Goal: Task Accomplishment & Management: Manage account settings

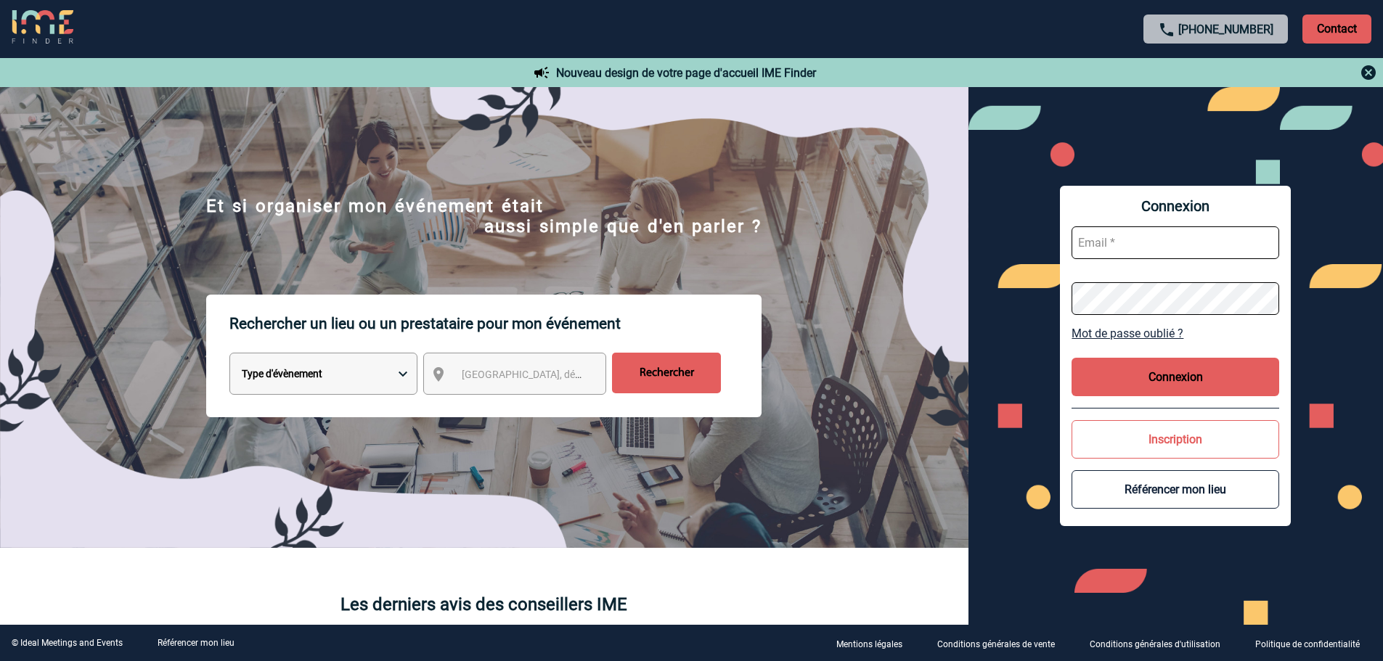
click at [1144, 243] on input "text" at bounding box center [1175, 242] width 208 height 33
type input "[EMAIL_ADDRESS][DOMAIN_NAME]"
click at [1128, 236] on input "[EMAIL_ADDRESS][DOMAIN_NAME]" at bounding box center [1175, 242] width 208 height 33
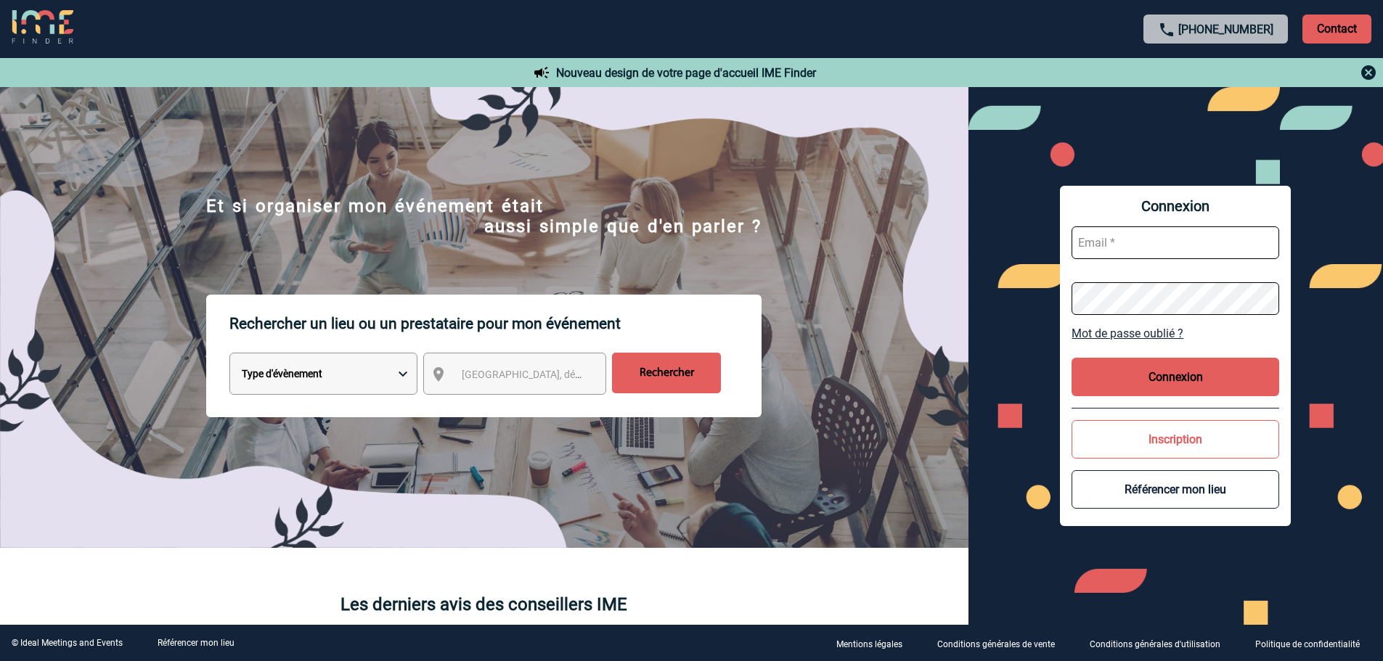
click at [1143, 245] on input "text" at bounding box center [1175, 242] width 208 height 33
click at [1136, 243] on input "text" at bounding box center [1175, 242] width 208 height 33
type input "[EMAIL_ADDRESS][DOMAIN_NAME]"
click at [1111, 334] on link "Mot de passe oublié ?" at bounding box center [1175, 334] width 208 height 14
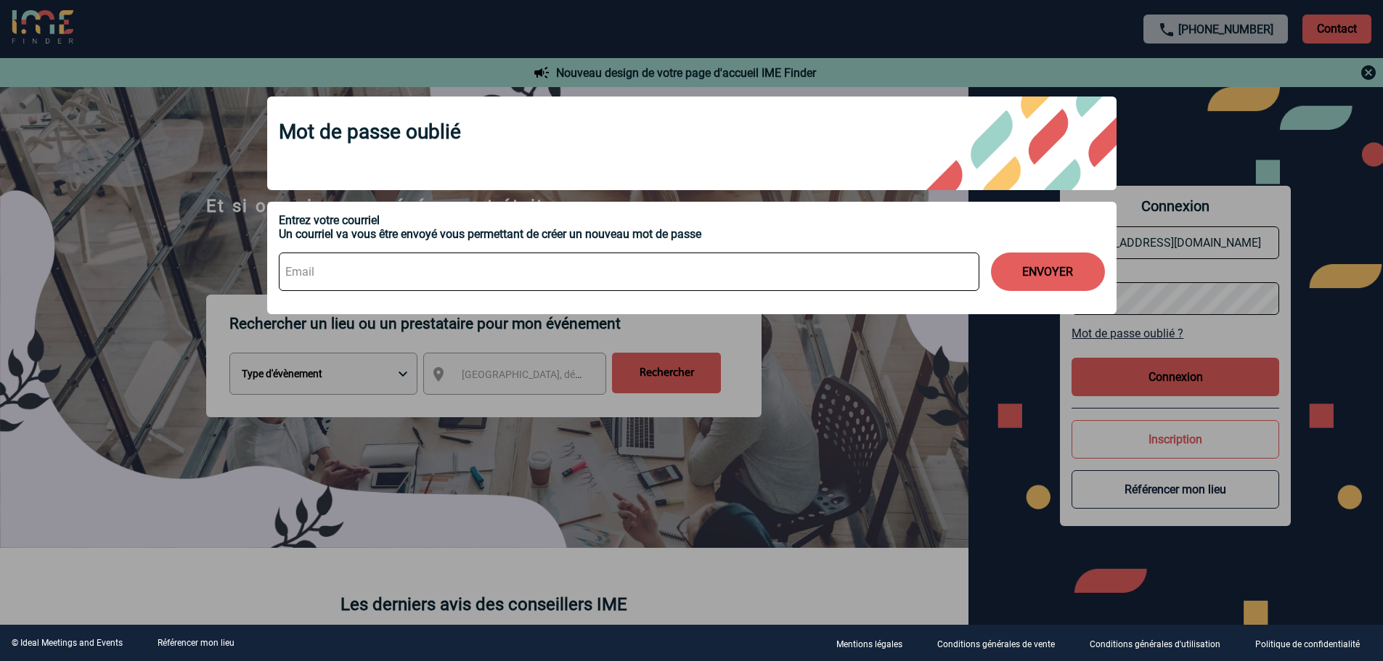
click at [473, 258] on input at bounding box center [629, 272] width 701 height 38
type input "[EMAIL_ADDRESS][DOMAIN_NAME]"
click at [1026, 264] on button "ENVOYER" at bounding box center [1048, 272] width 114 height 38
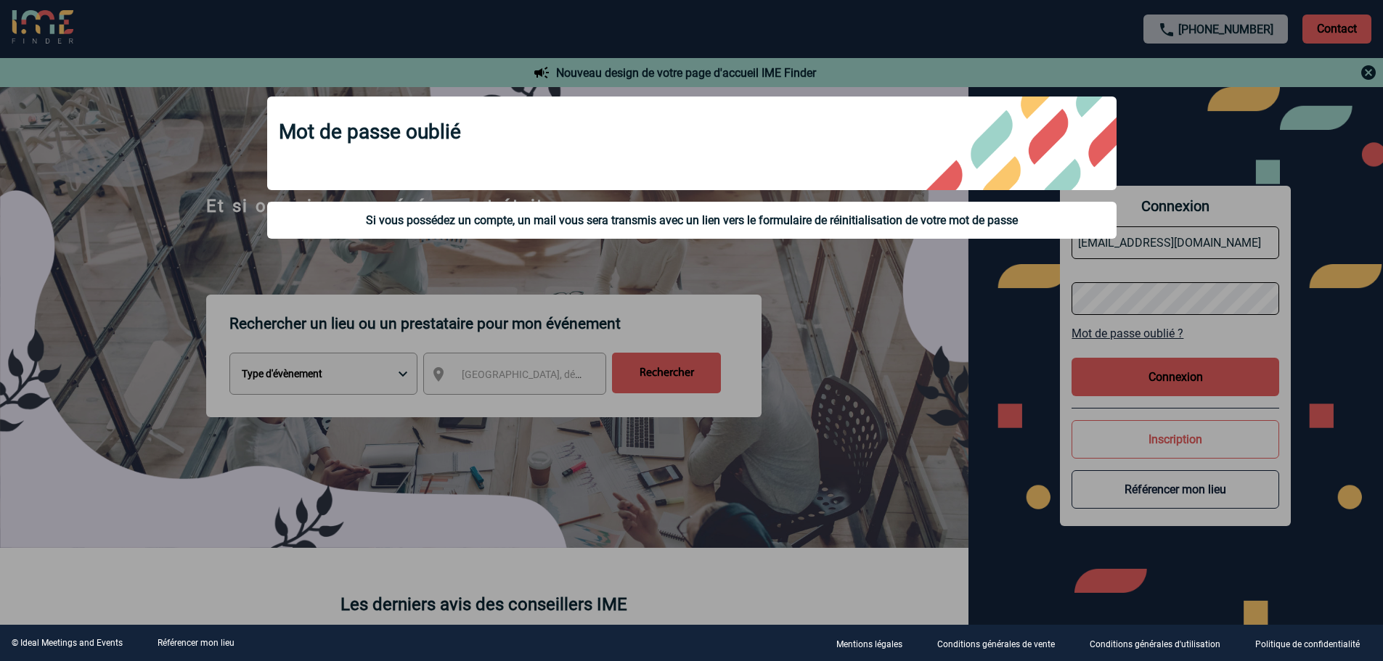
click at [916, 314] on div at bounding box center [691, 330] width 1383 height 661
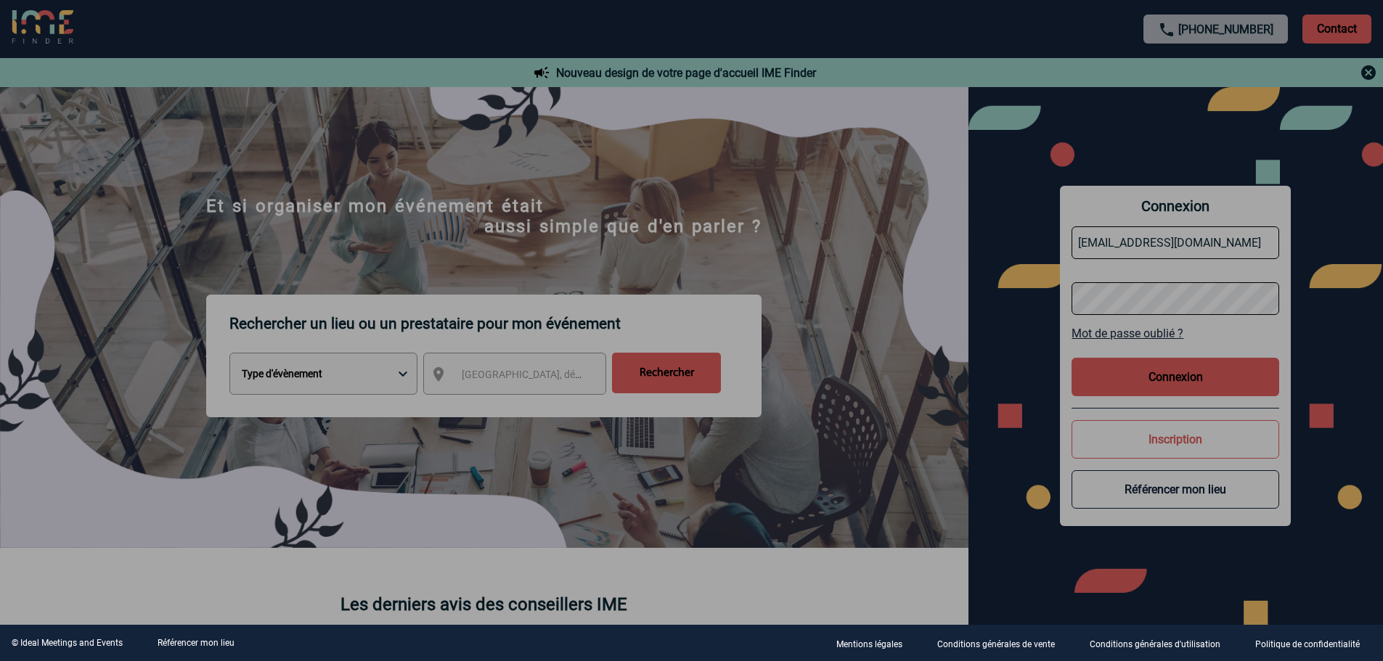
click at [1104, 300] on div at bounding box center [691, 330] width 1383 height 661
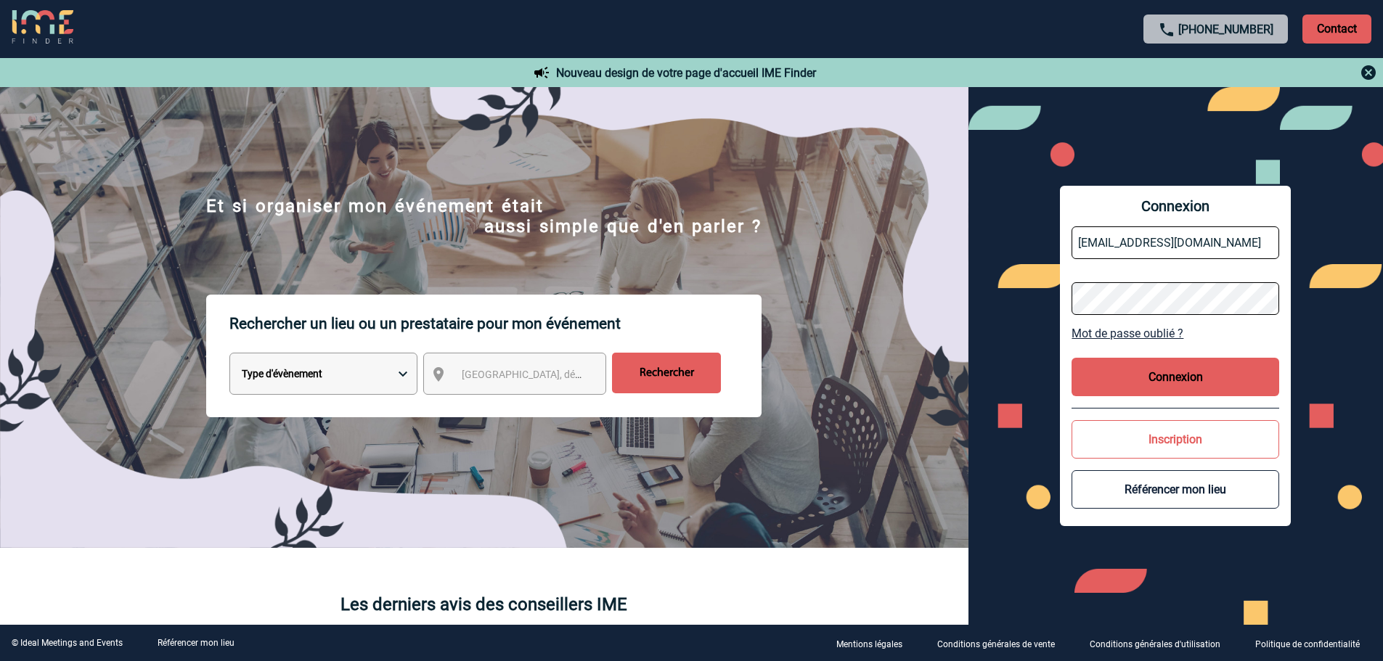
click at [1175, 379] on button "Connexion" at bounding box center [1175, 377] width 208 height 38
